Goal: Find specific page/section: Find specific page/section

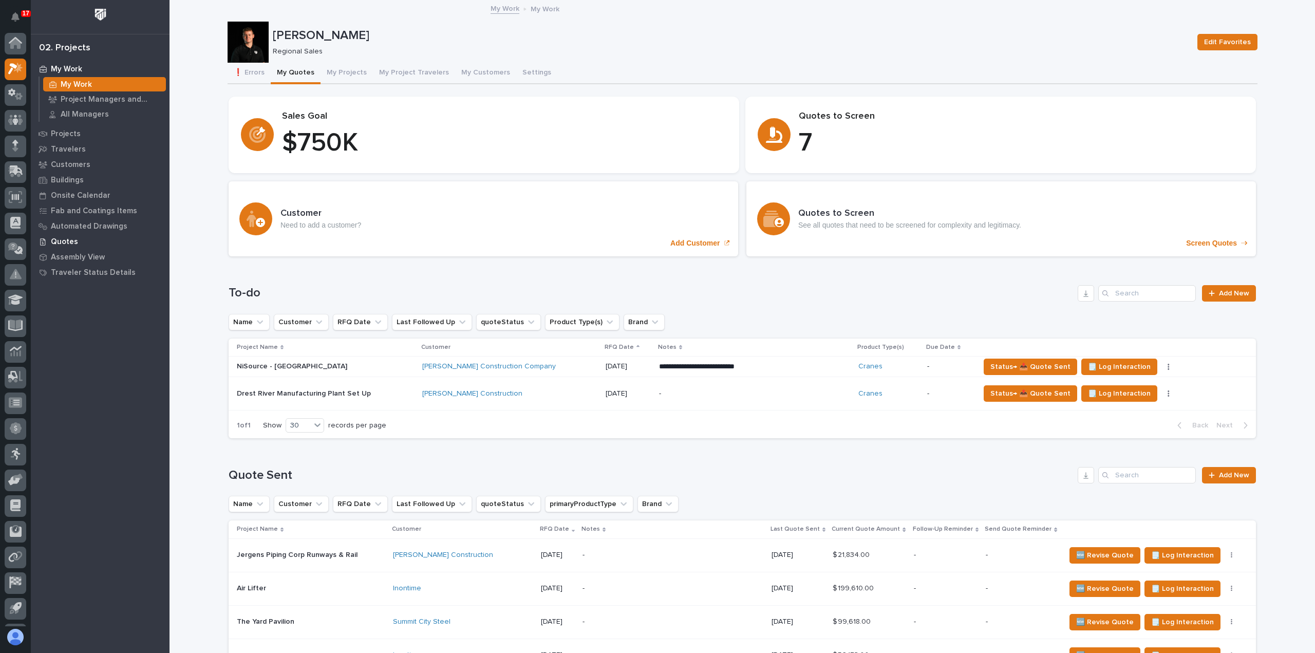
click at [62, 236] on div "Quotes" at bounding box center [100, 241] width 134 height 14
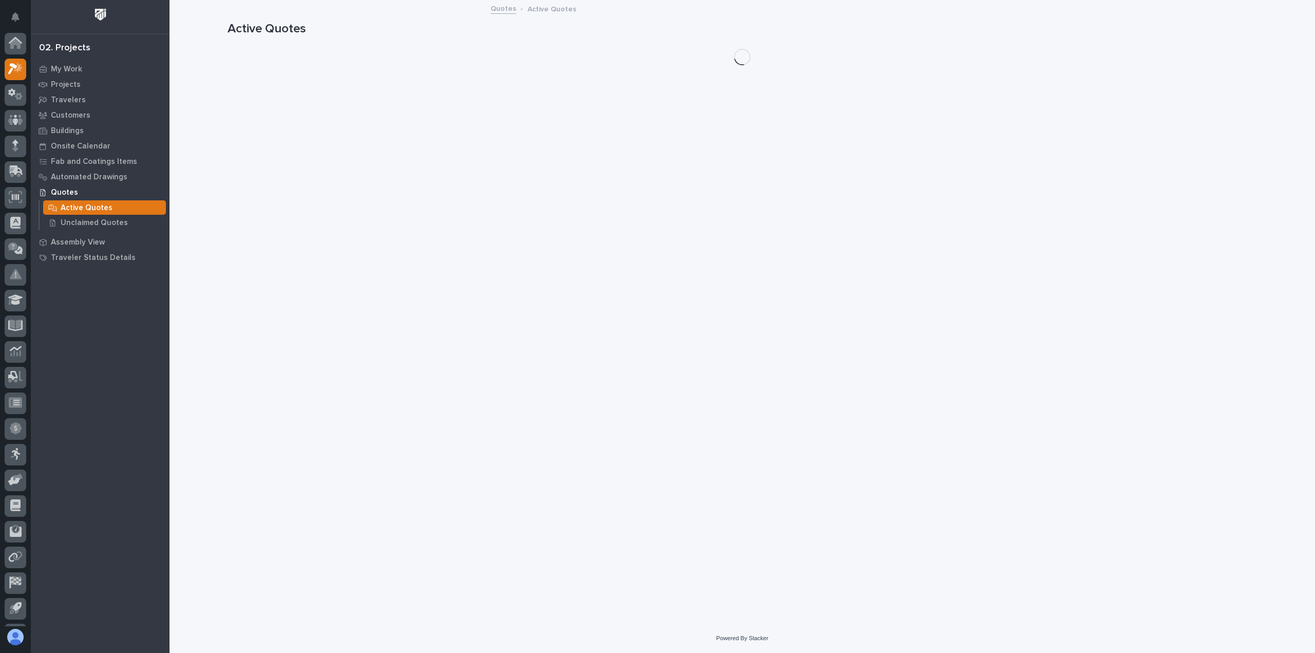
scroll to position [23, 0]
click at [75, 218] on p "Unclaimed Quotes" at bounding box center [94, 222] width 67 height 9
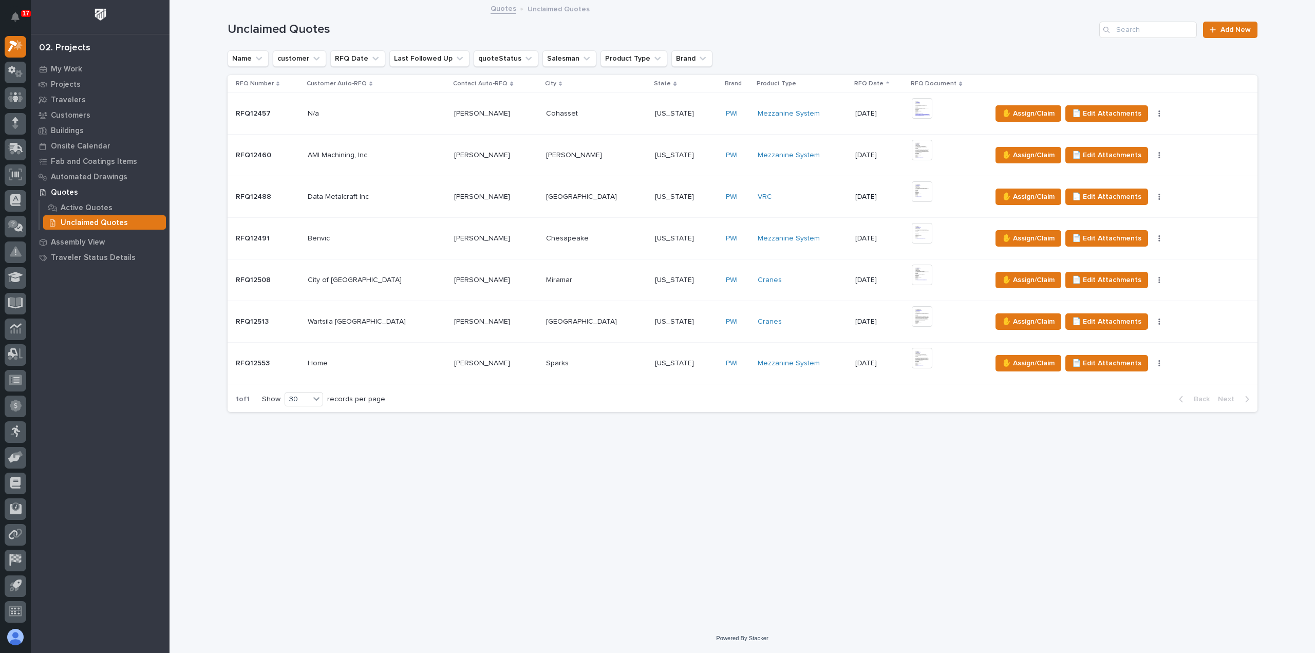
drag, startPoint x: 76, startPoint y: 212, endPoint x: 386, endPoint y: 471, distance: 404.0
click at [386, 471] on div "Loading... Saving… Loading... Saving… Unclaimed Quotes Add New Name customer RF…" at bounding box center [742, 299] width 1040 height 597
click at [19, 39] on div at bounding box center [16, 47] width 22 height 22
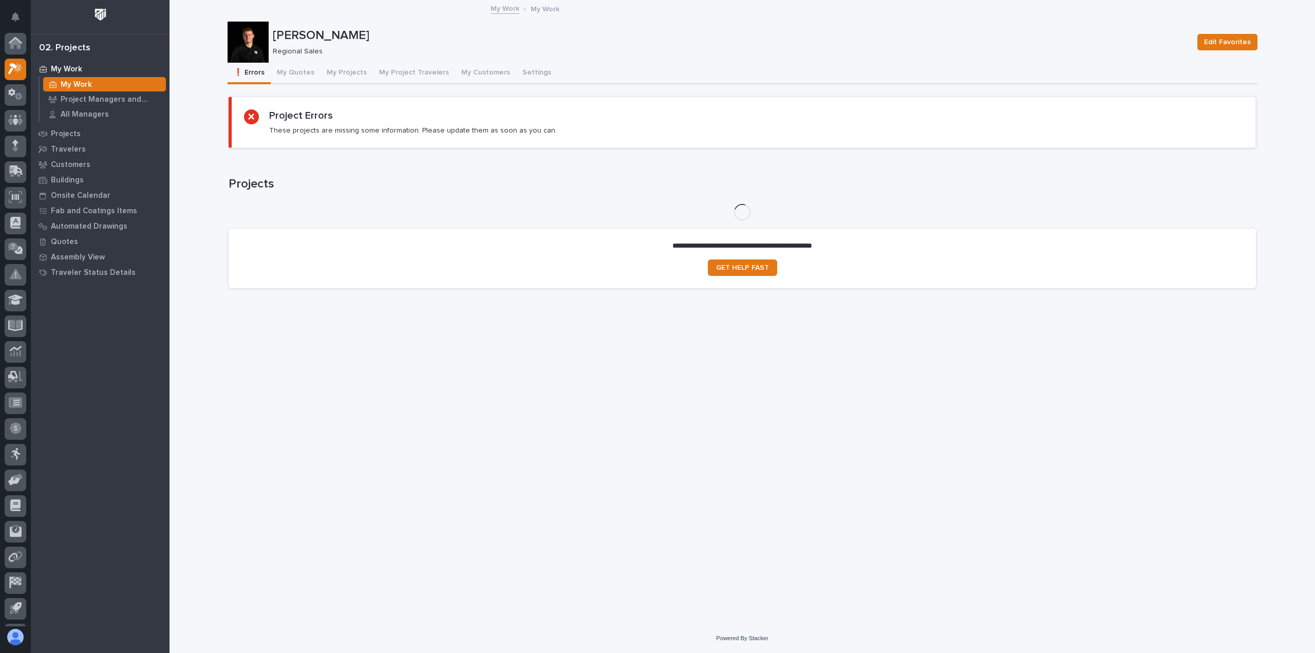
scroll to position [23, 0]
